Goal: Task Accomplishment & Management: Use online tool/utility

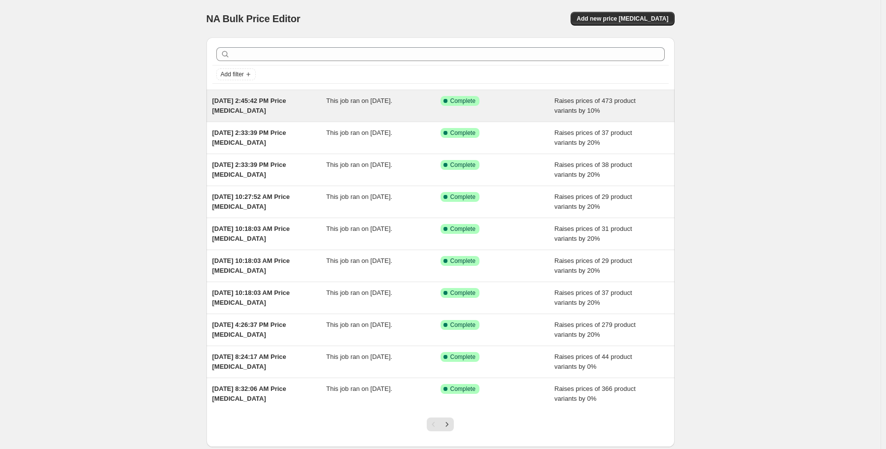
click at [300, 112] on div "[DATE] 2:45:42 PM Price [MEDICAL_DATA]" at bounding box center [269, 106] width 114 height 20
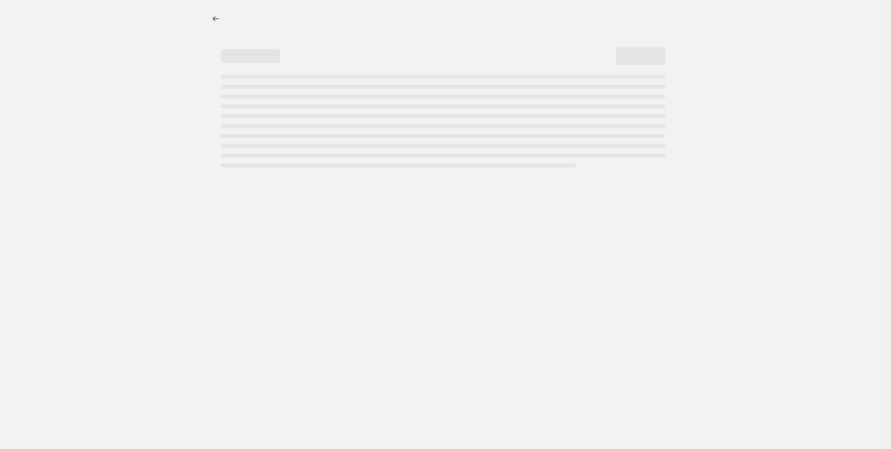
select select "percentage"
select select "vendor"
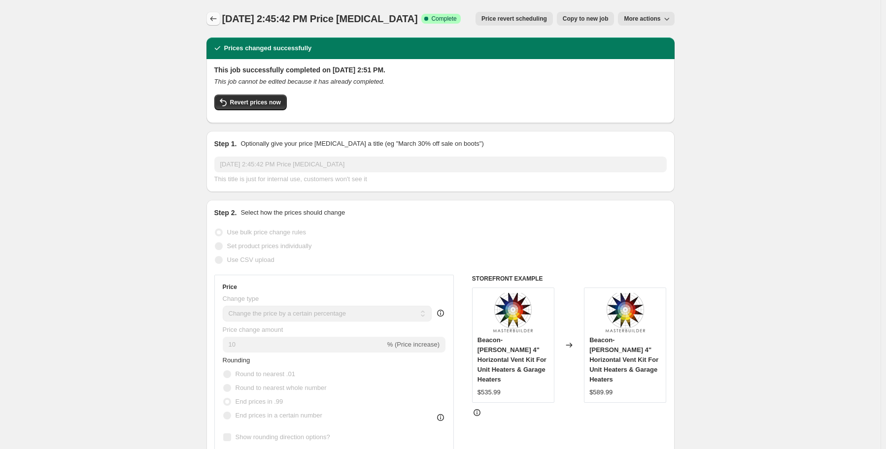
click at [213, 20] on icon "Price change jobs" at bounding box center [213, 19] width 10 height 10
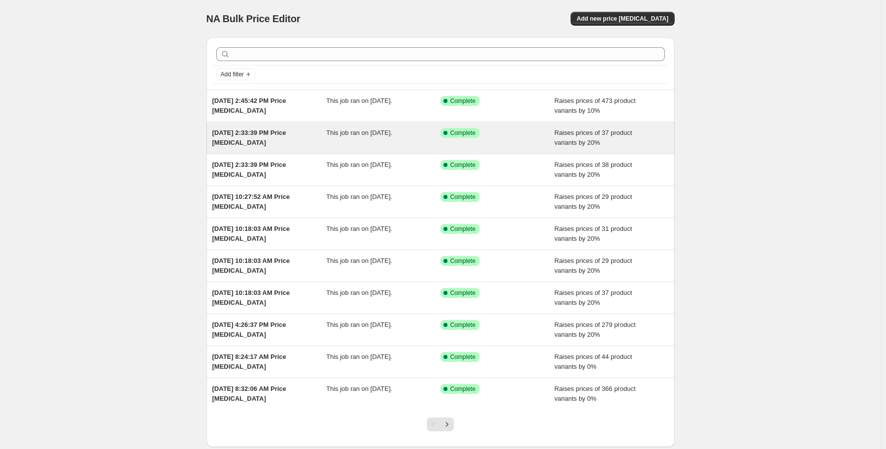
click at [286, 136] on span "[DATE] 2:33:39 PM Price [MEDICAL_DATA]" at bounding box center [249, 137] width 74 height 17
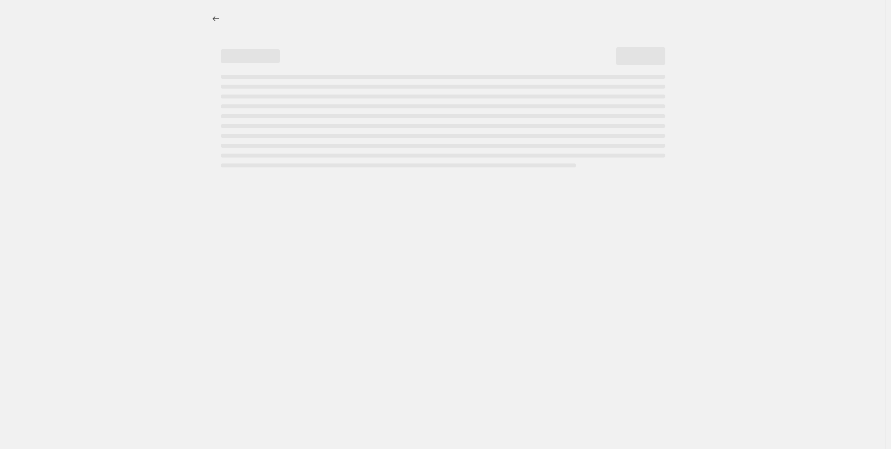
select select "percentage"
select select "vendor"
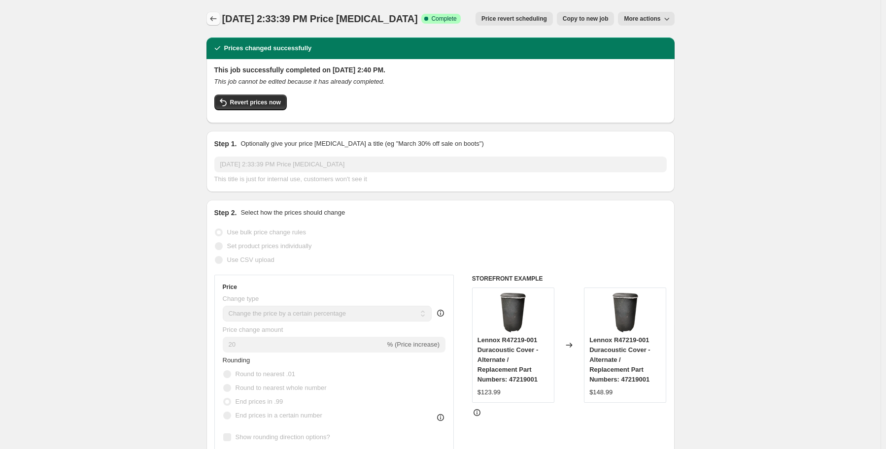
click at [216, 22] on icon "Price change jobs" at bounding box center [213, 19] width 10 height 10
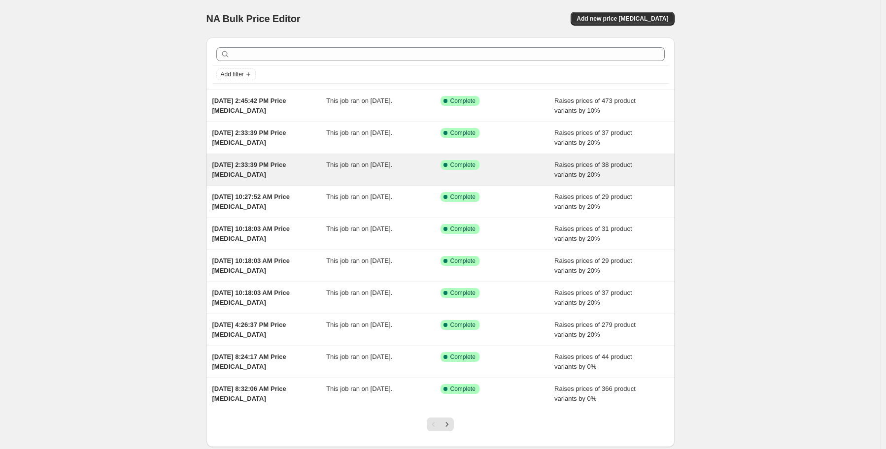
click at [291, 178] on div "[DATE] 2:33:39 PM Price [MEDICAL_DATA]" at bounding box center [269, 170] width 114 height 20
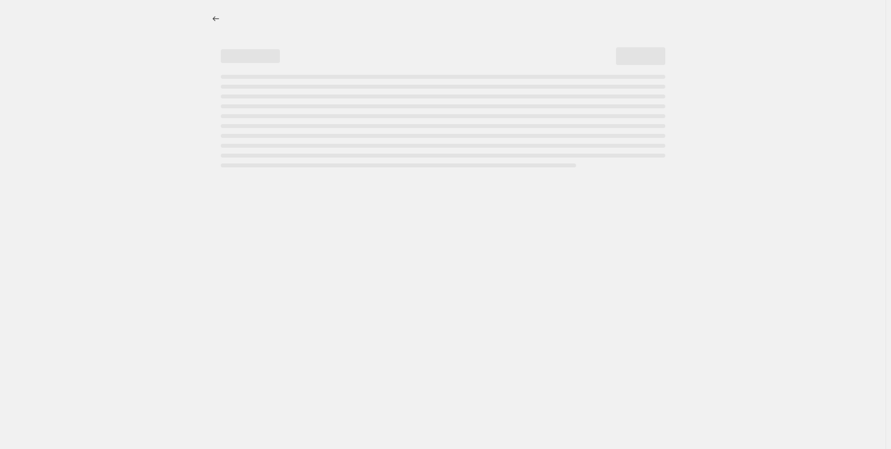
select select "percentage"
select select "vendor"
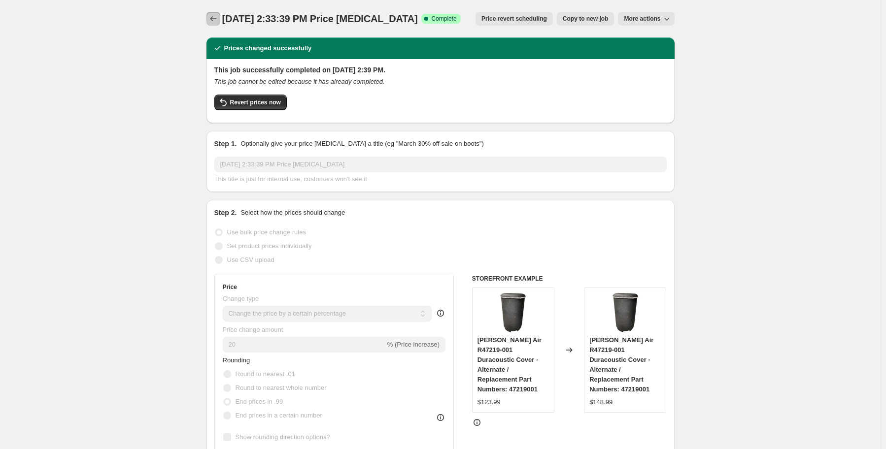
click at [215, 15] on icon "Price change jobs" at bounding box center [213, 19] width 10 height 10
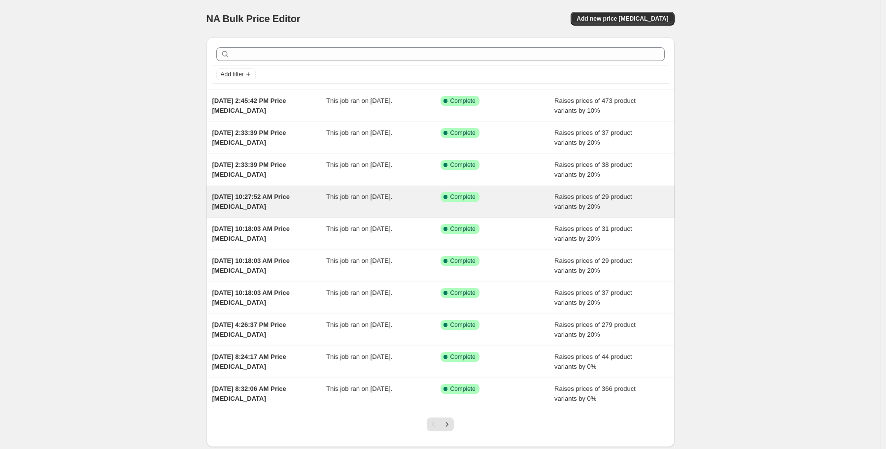
click at [312, 207] on div "[DATE] 10:27:52 AM Price [MEDICAL_DATA]" at bounding box center [269, 202] width 114 height 20
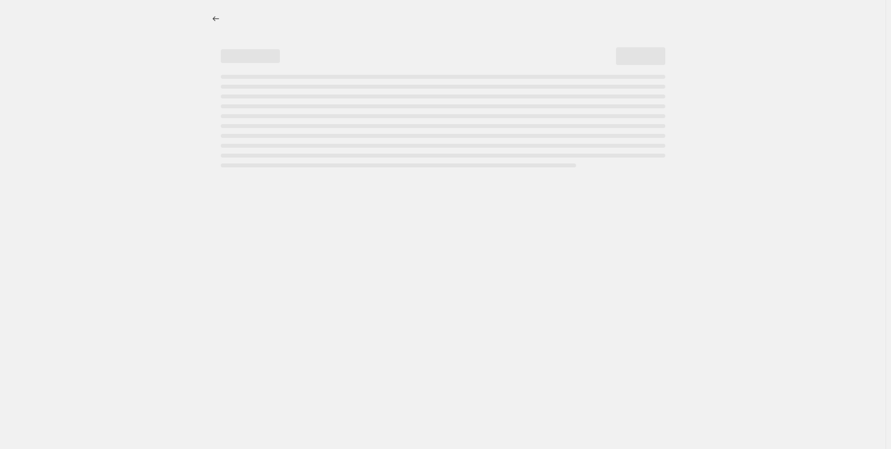
select select "percentage"
select select "vendor"
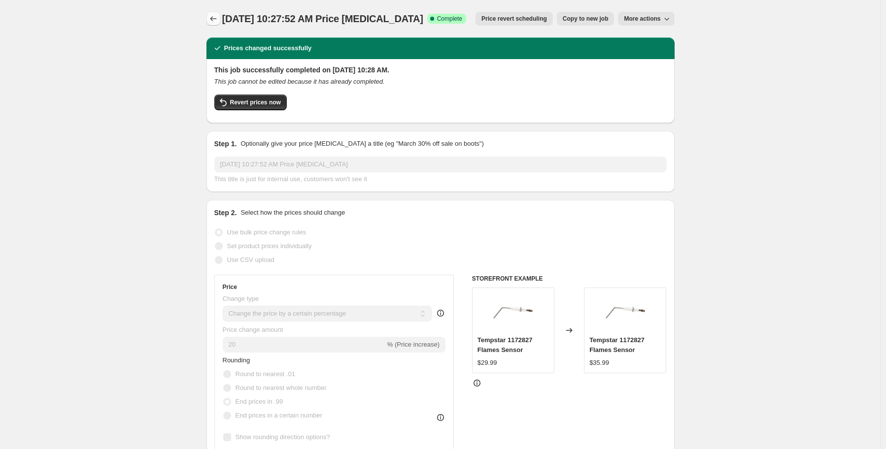
click at [213, 19] on icon "Price change jobs" at bounding box center [213, 19] width 10 height 10
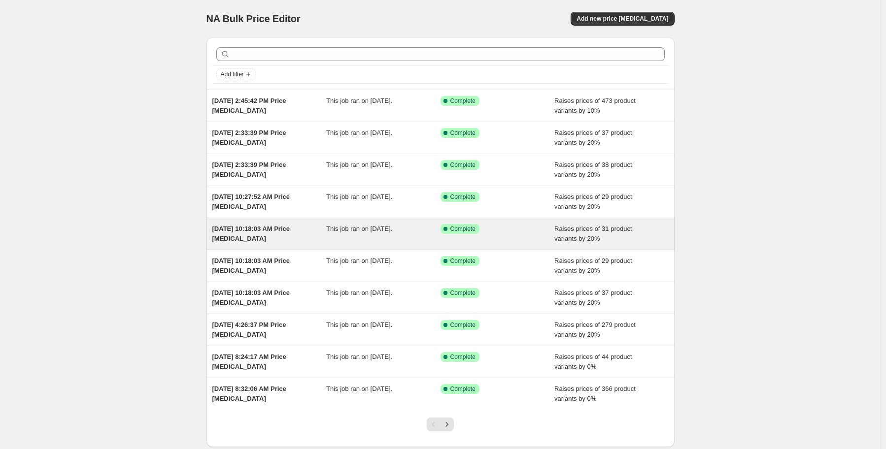
click at [317, 240] on div "[DATE] 10:18:03 AM Price [MEDICAL_DATA]" at bounding box center [269, 234] width 114 height 20
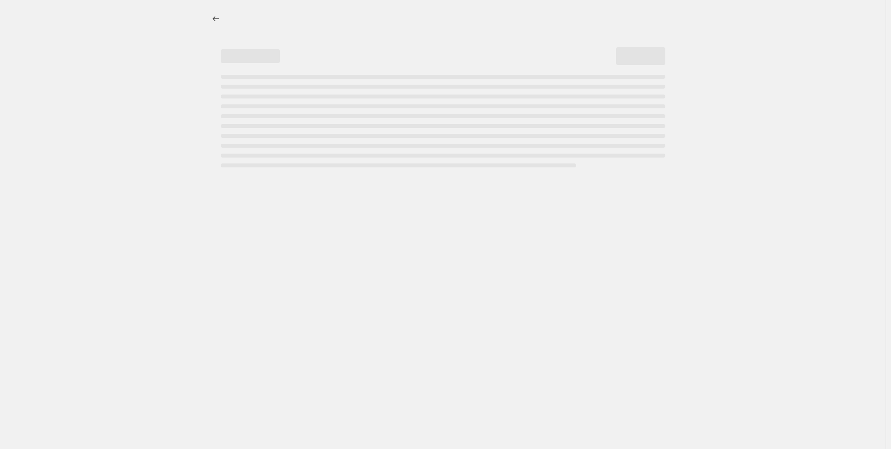
select select "percentage"
select select "vendor"
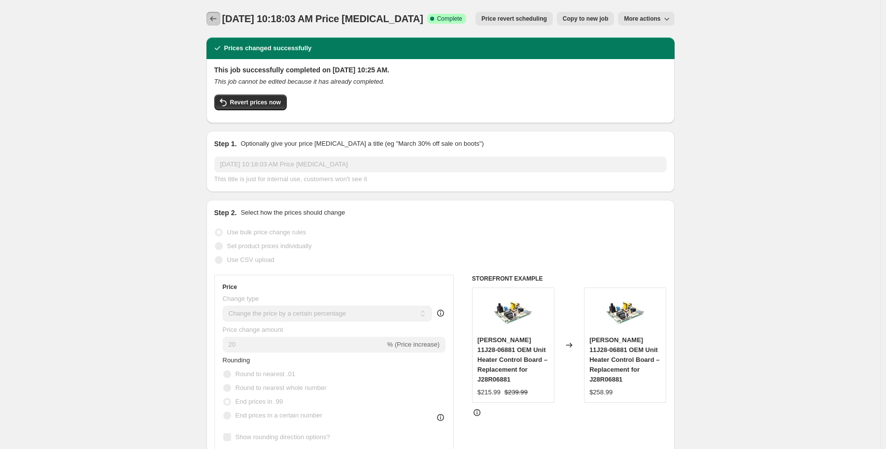
click at [218, 15] on icon "Price change jobs" at bounding box center [213, 19] width 10 height 10
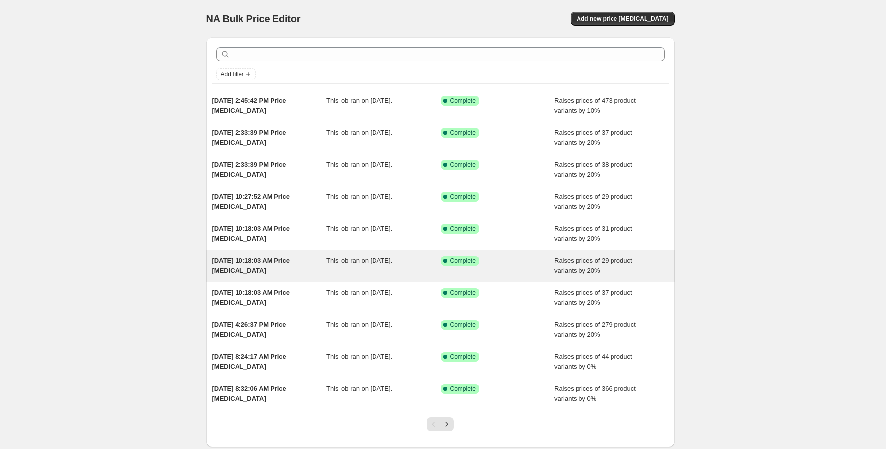
click at [292, 272] on div "[DATE] 10:18:03 AM Price [MEDICAL_DATA]" at bounding box center [269, 266] width 114 height 20
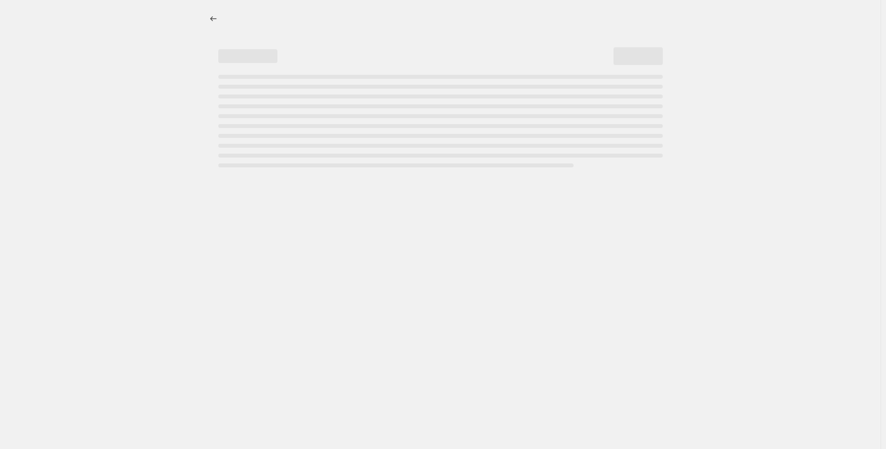
select select "percentage"
select select "vendor"
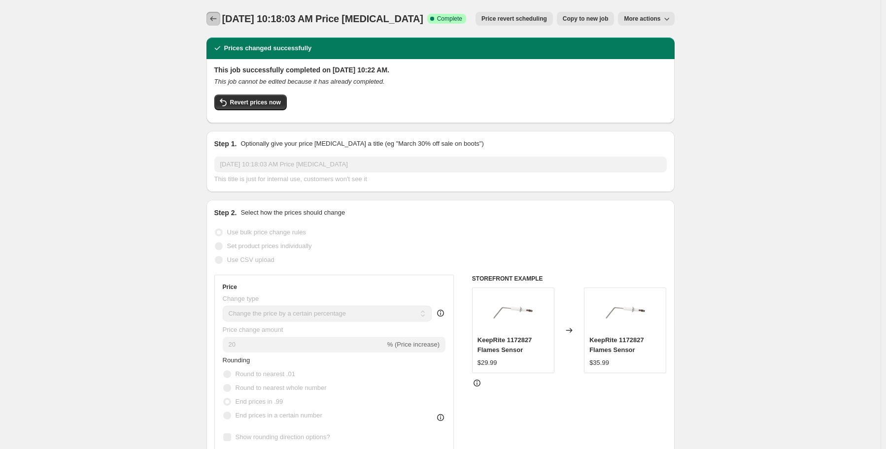
click at [218, 17] on icon "Price change jobs" at bounding box center [213, 19] width 10 height 10
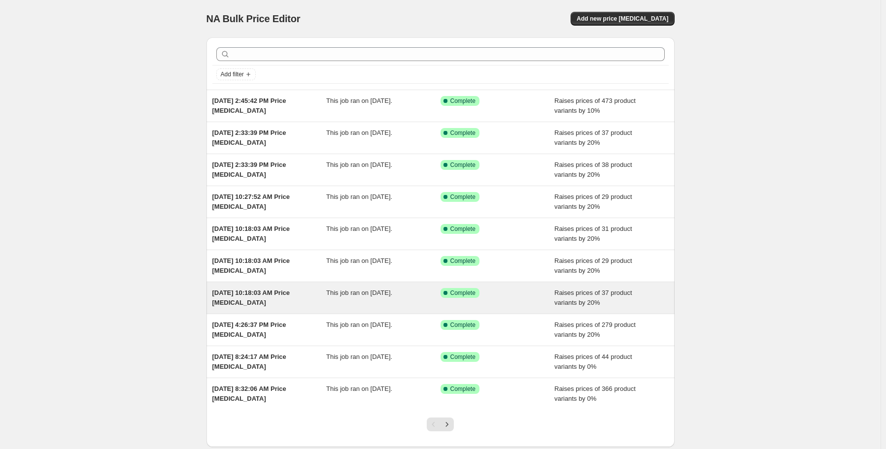
click at [314, 297] on div "[DATE] 10:18:03 AM Price [MEDICAL_DATA]" at bounding box center [269, 298] width 114 height 20
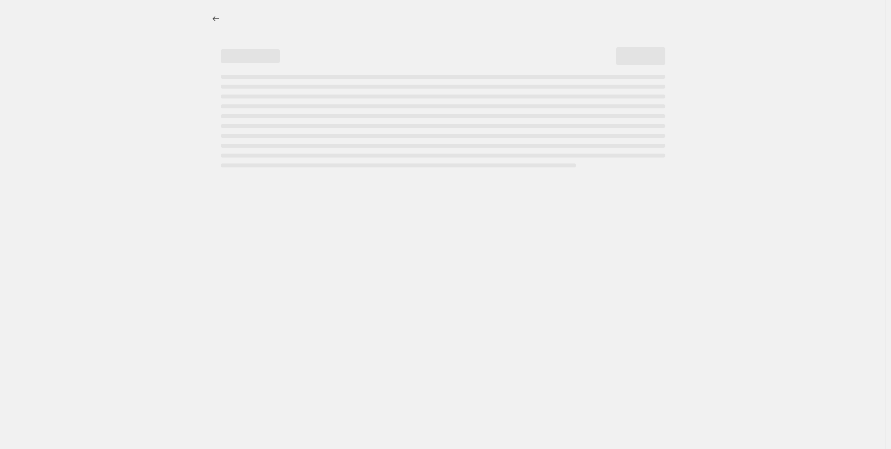
select select "percentage"
select select "vendor"
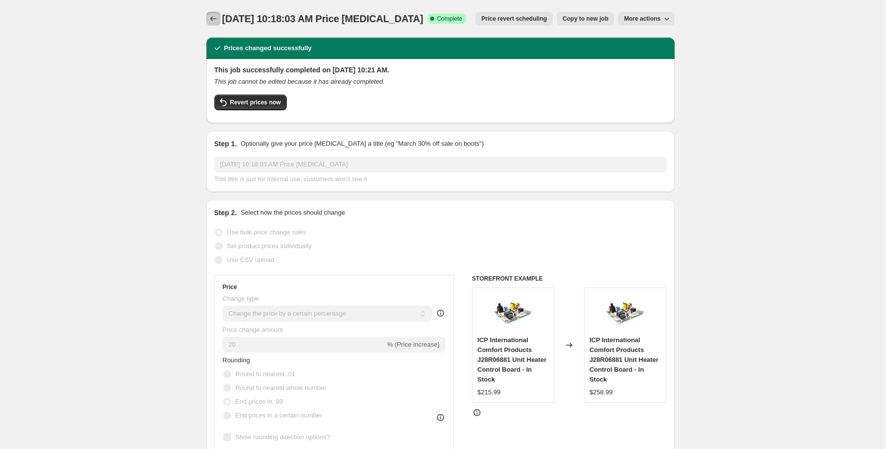
click at [213, 21] on icon "Price change jobs" at bounding box center [213, 19] width 10 height 10
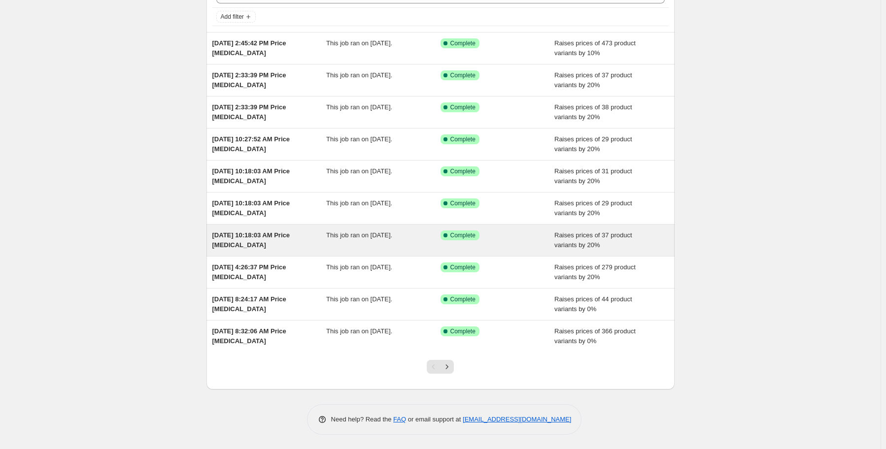
scroll to position [58, 0]
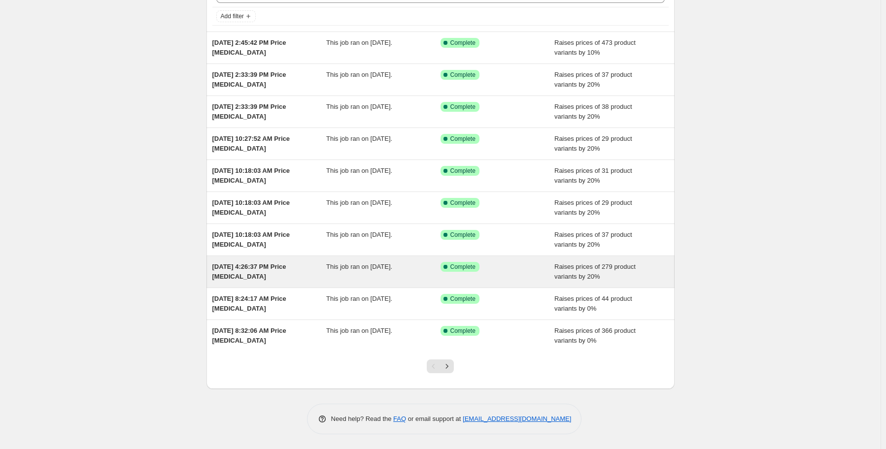
click at [274, 272] on div "[DATE] 4:26:37 PM Price [MEDICAL_DATA]" at bounding box center [269, 272] width 114 height 20
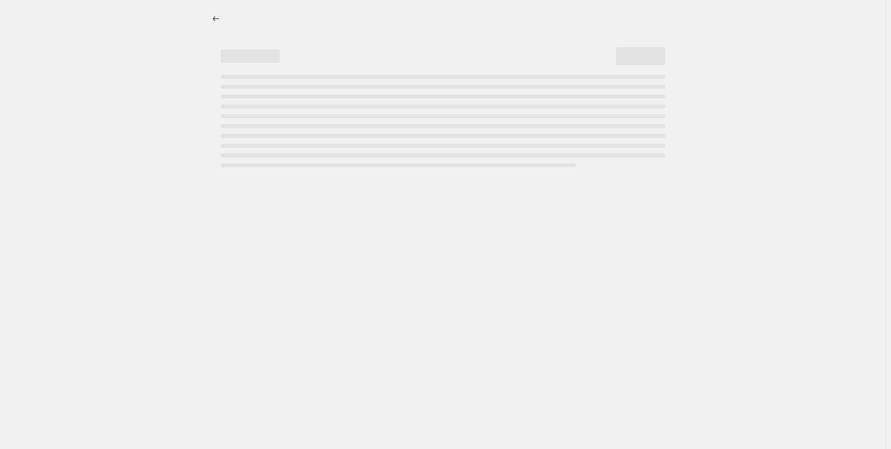
select select "percentage"
select select "remove"
select select "vendor"
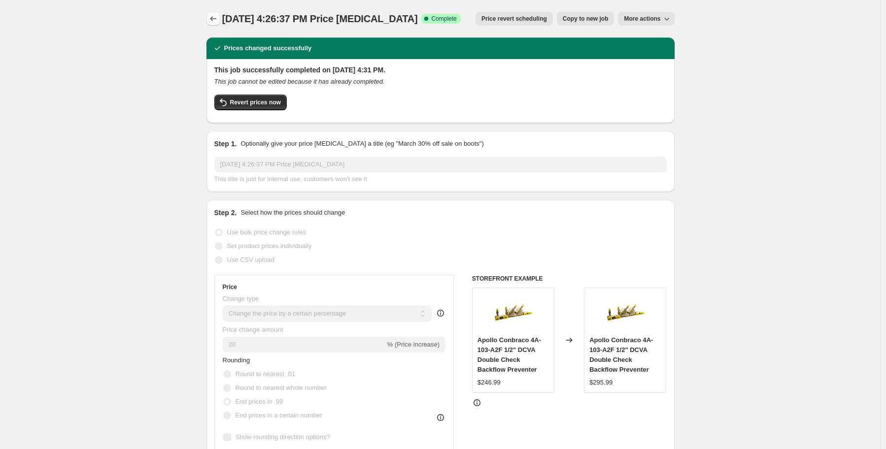
click at [218, 17] on icon "Price change jobs" at bounding box center [213, 19] width 10 height 10
